Goal: Find specific page/section: Find specific page/section

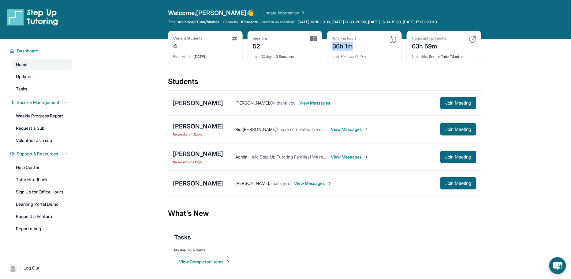
drag, startPoint x: 333, startPoint y: 46, endPoint x: 357, endPoint y: 48, distance: 24.3
click at [357, 48] on div "36h 1m" at bounding box center [344, 46] width 24 height 10
click at [331, 78] on div "Students" at bounding box center [324, 83] width 313 height 13
